Goal: Task Accomplishment & Management: Manage account settings

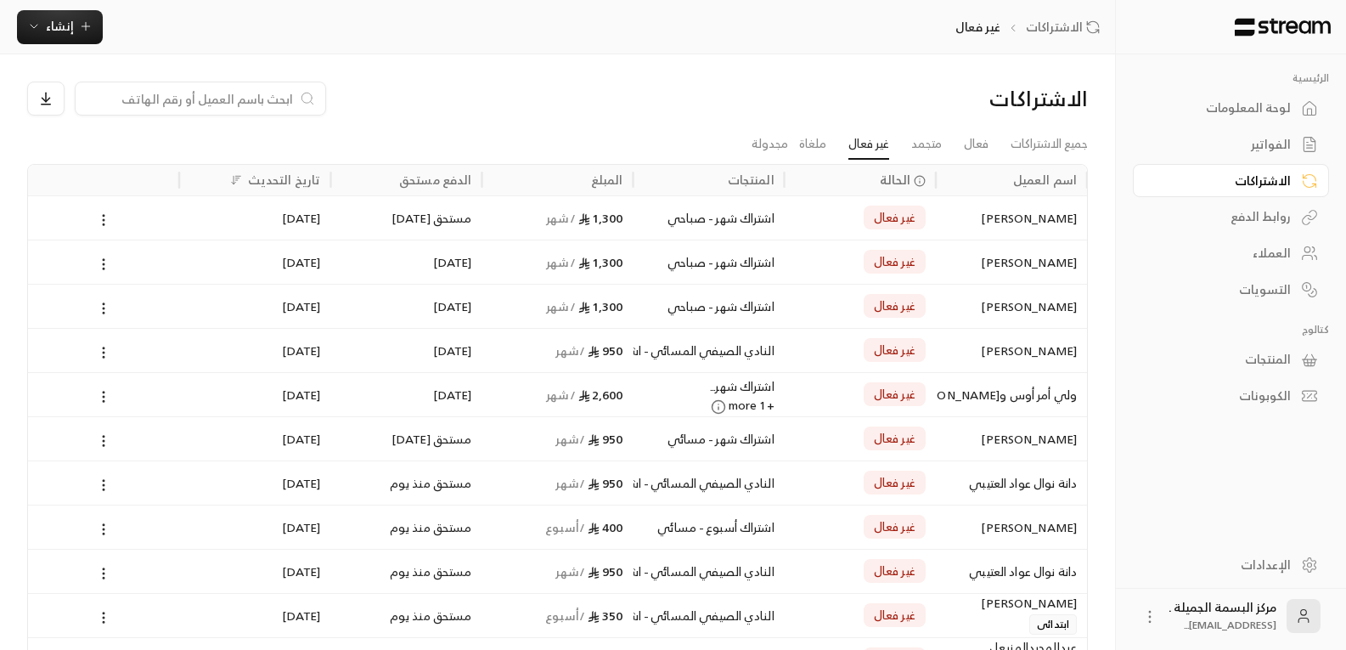
click at [1286, 259] on div "العملاء" at bounding box center [1222, 253] width 137 height 17
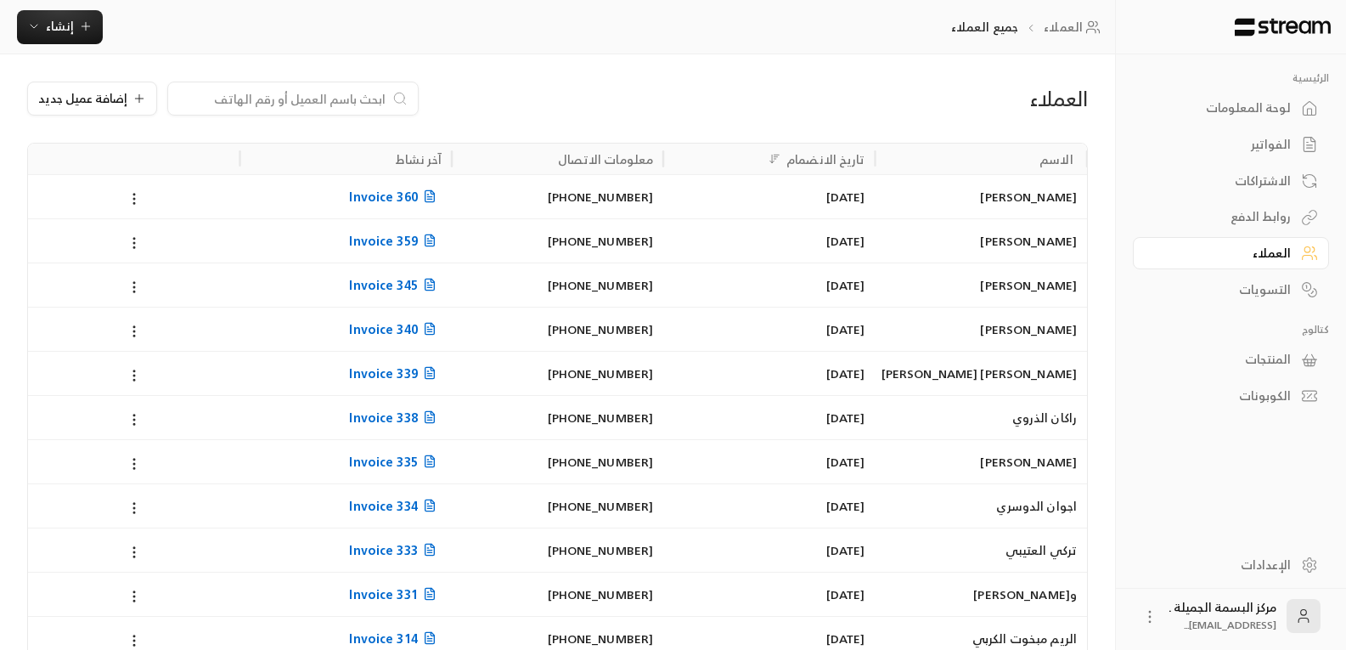
click at [1025, 200] on div "[PERSON_NAME]" at bounding box center [981, 196] width 191 height 43
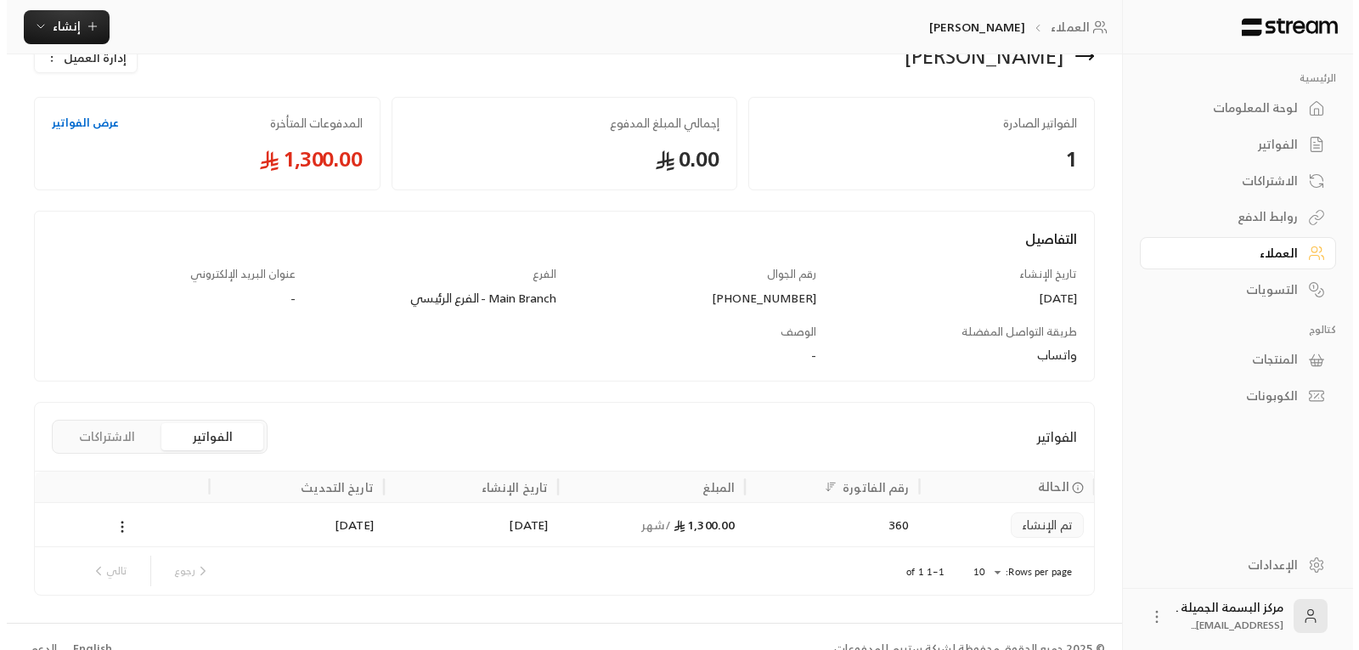
scroll to position [70, 0]
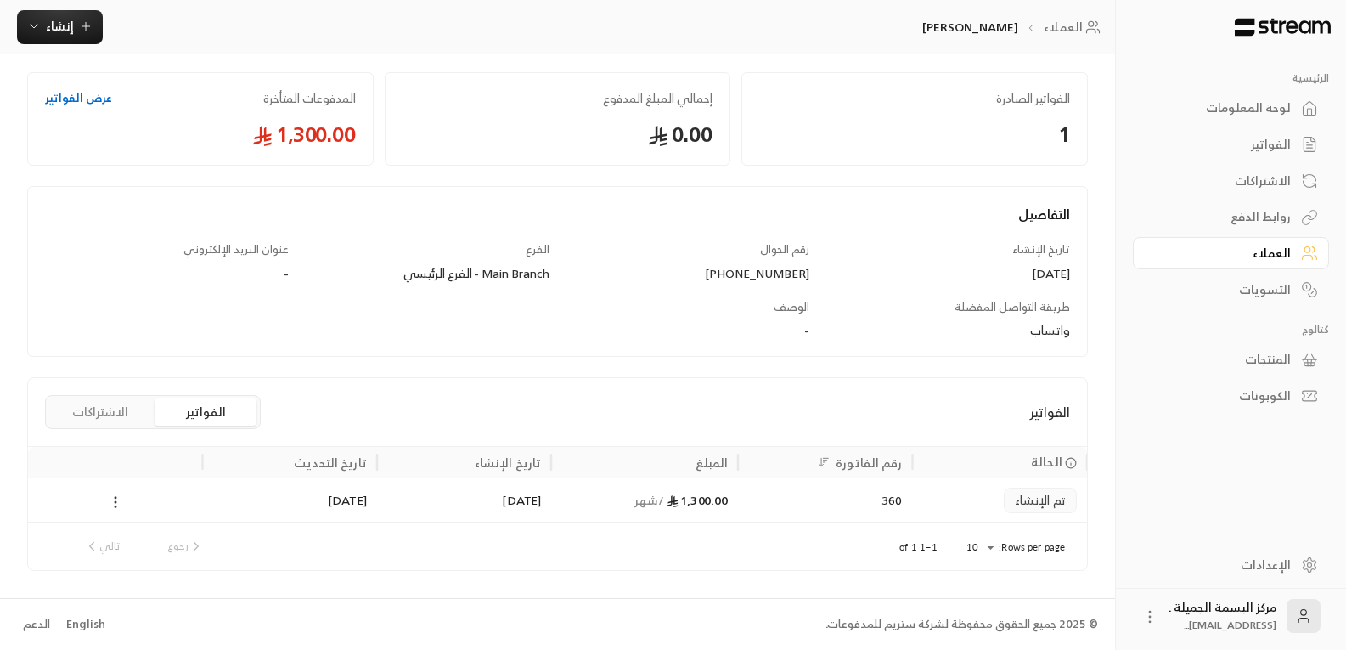
click at [115, 499] on icon at bounding box center [115, 501] width 15 height 15
click at [145, 552] on li "عرض" at bounding box center [134, 546] width 43 height 31
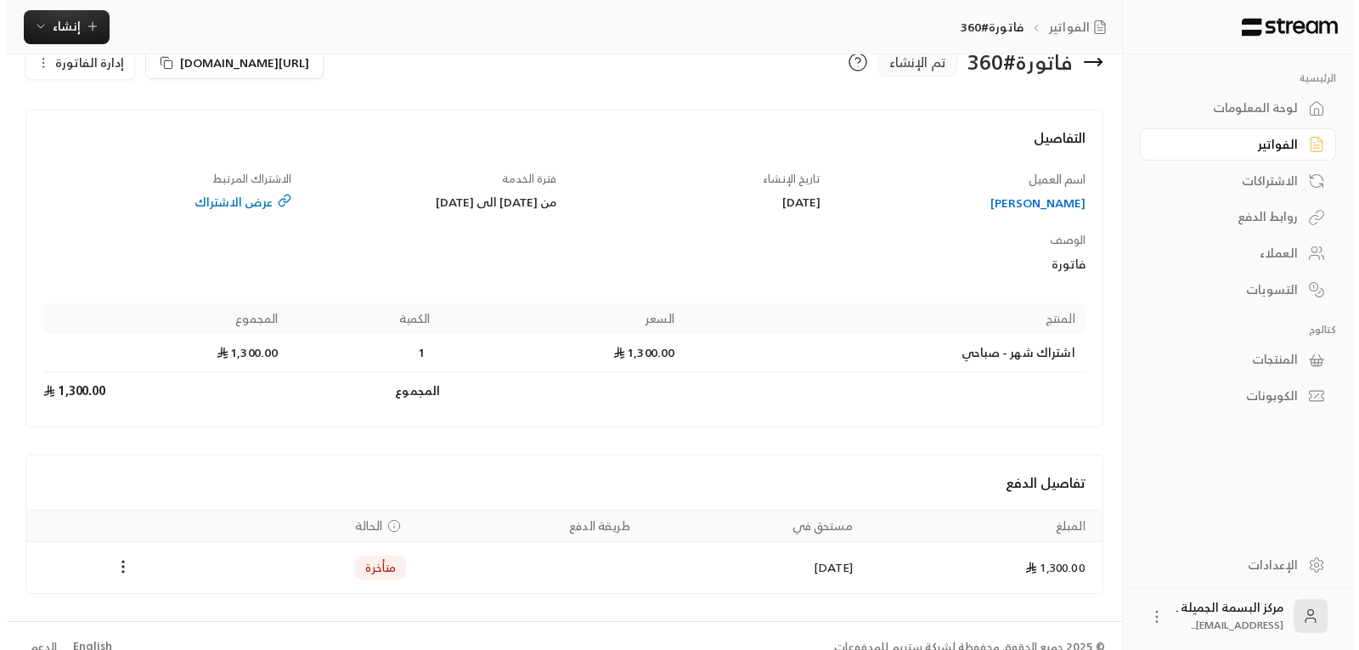
scroll to position [62, 0]
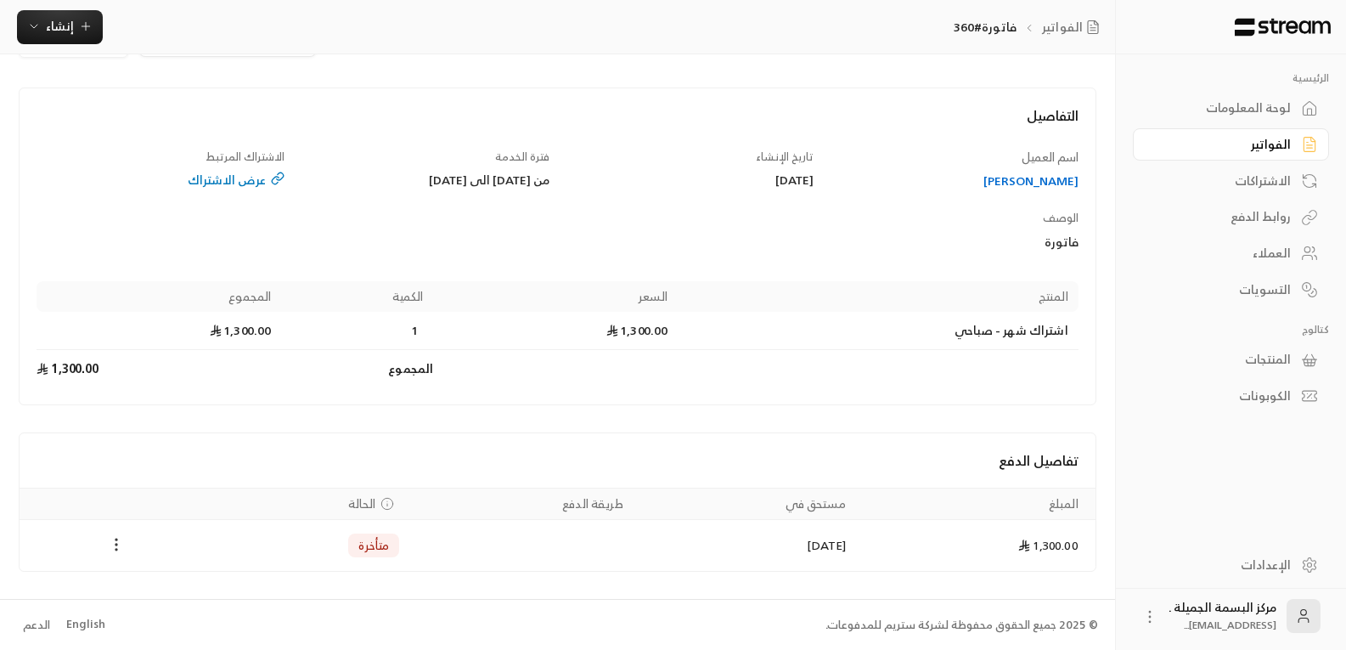
click at [115, 547] on icon "Payments" at bounding box center [116, 544] width 17 height 17
click at [175, 591] on li "تغيير الحالة الى مدفوعة" at bounding box center [180, 588] width 131 height 31
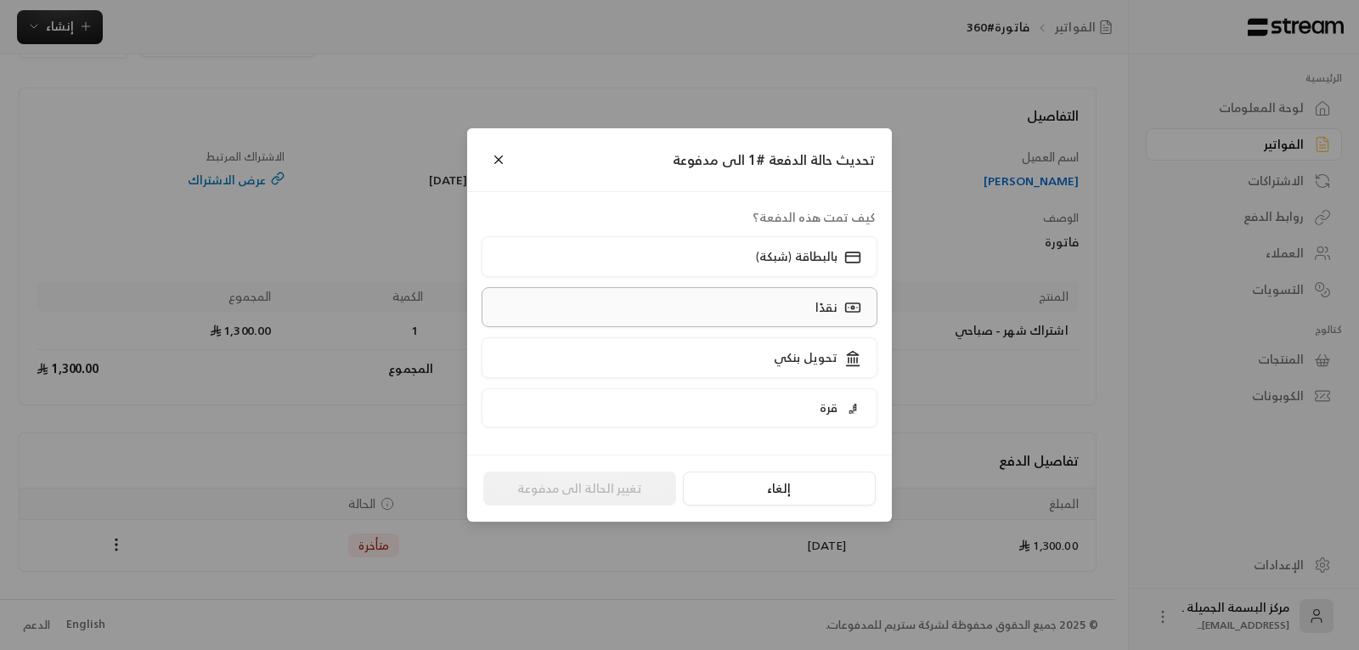
click at [802, 311] on label "نقدًا" at bounding box center [679, 307] width 397 height 40
click at [578, 487] on button "تغيير الحالة الى مدفوعة" at bounding box center [579, 488] width 193 height 34
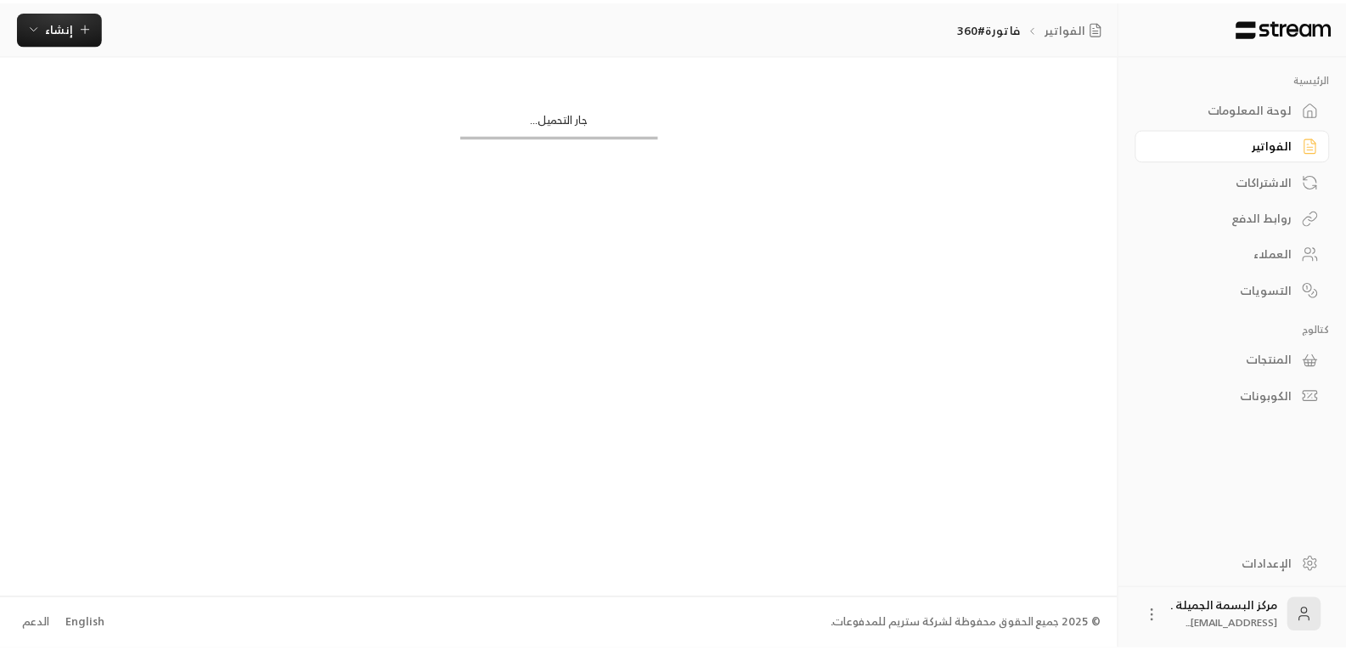
scroll to position [0, 0]
